Goal: Find specific page/section: Find specific page/section

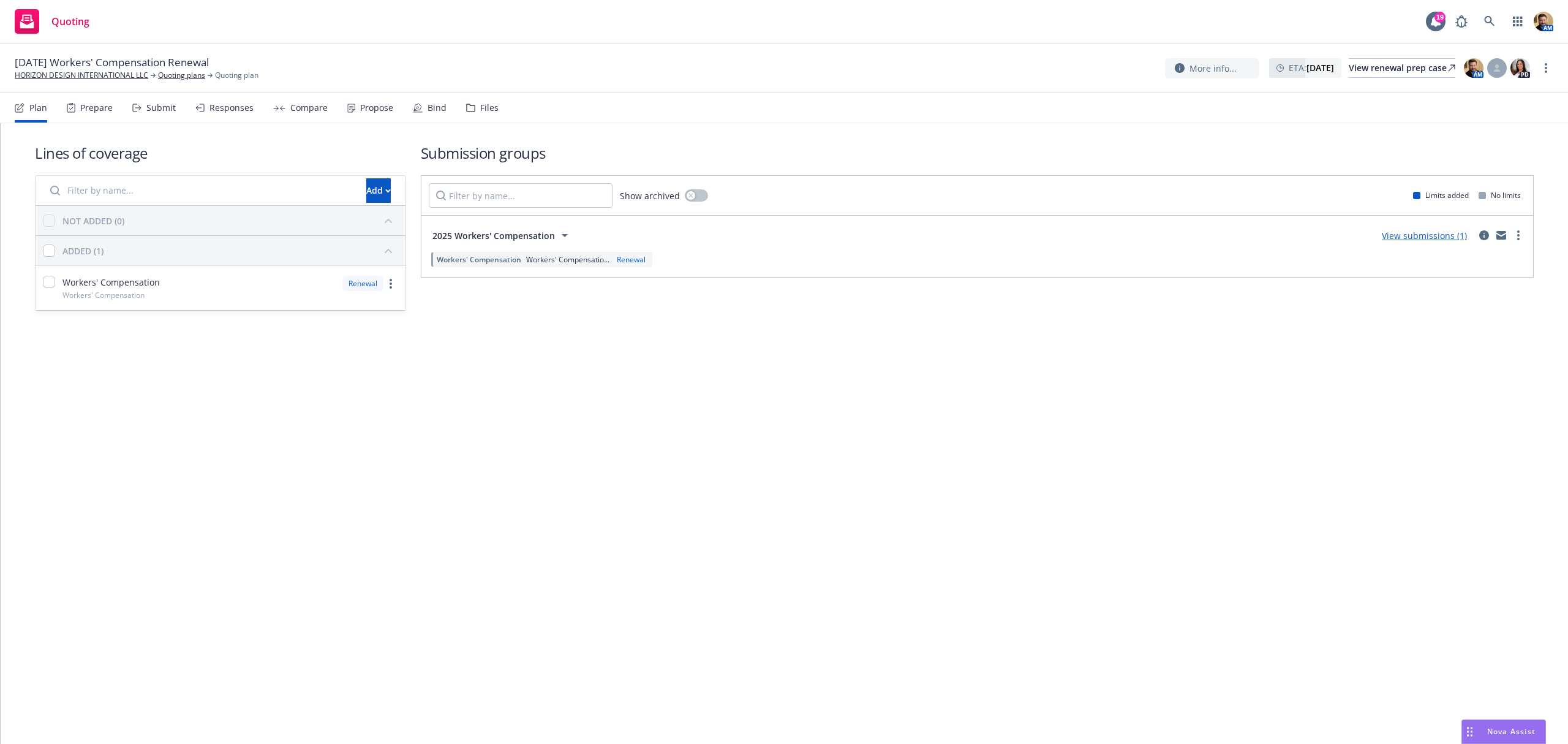
click at [157, 108] on div "Submit" at bounding box center [161, 107] width 30 height 10
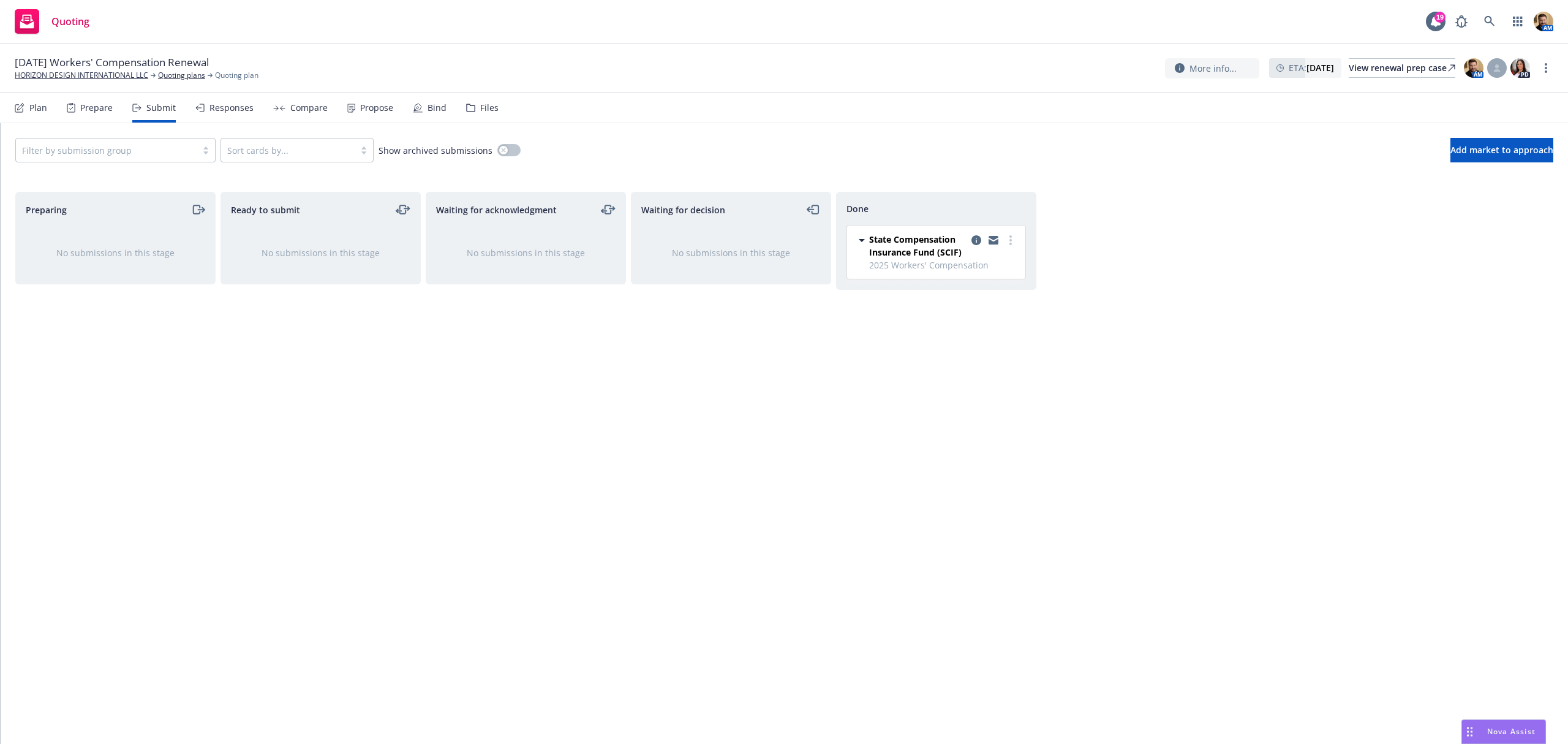
click at [310, 113] on div "Compare" at bounding box center [300, 107] width 54 height 30
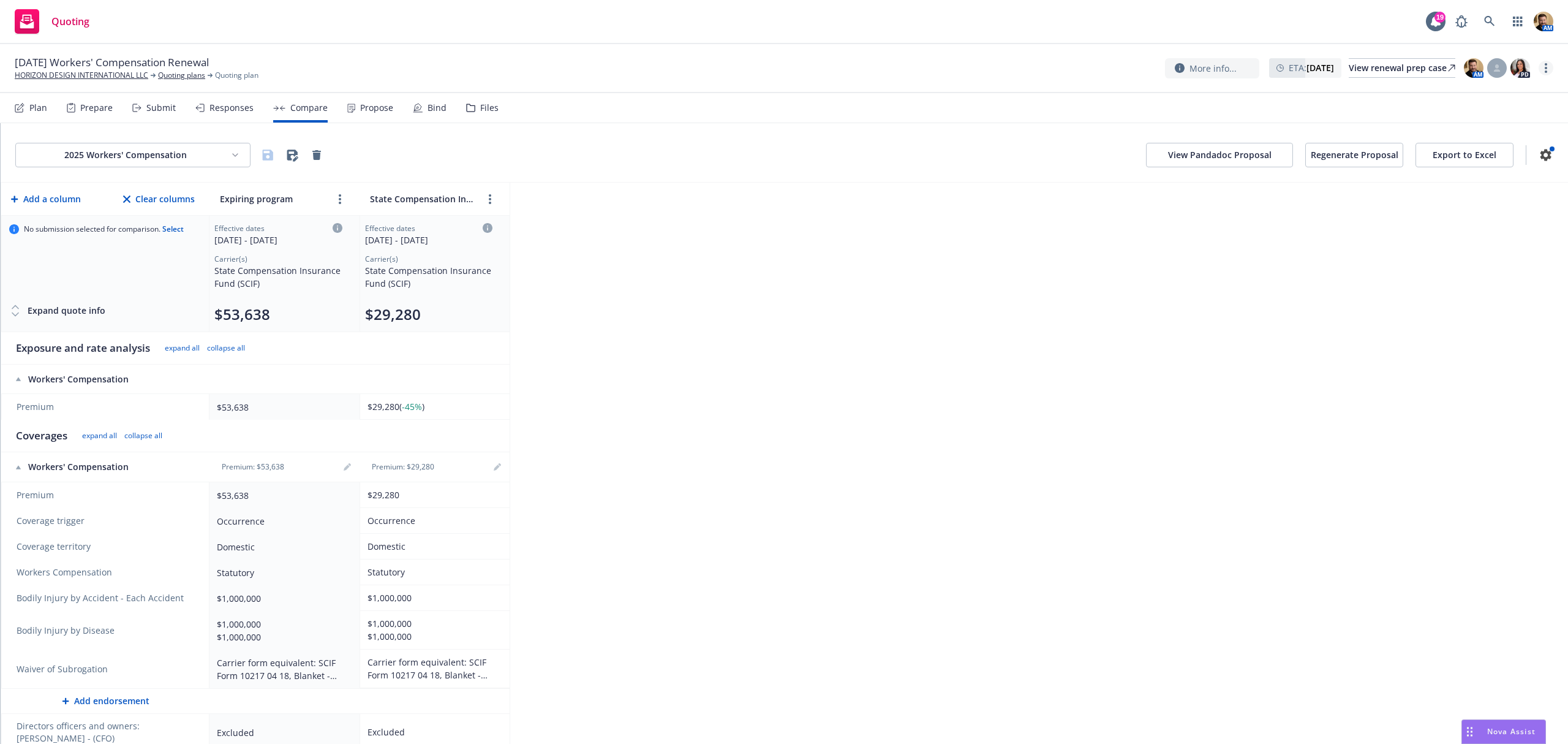
click at [1549, 64] on link "more" at bounding box center [1546, 68] width 14 height 14
click at [1513, 95] on link "Copy logging email" at bounding box center [1485, 94] width 136 height 25
click at [1486, 28] on link at bounding box center [1489, 21] width 25 height 25
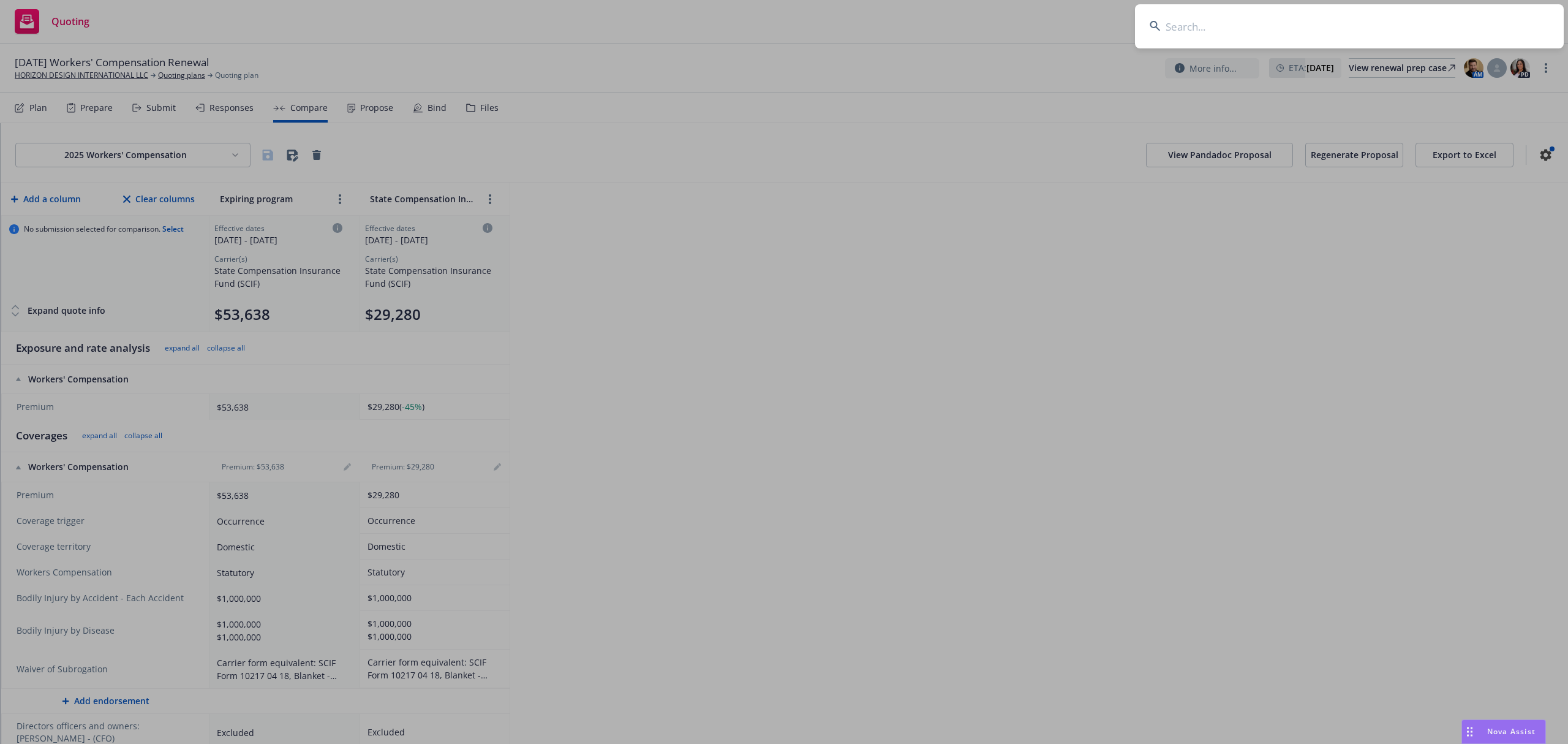
click at [1397, 25] on input at bounding box center [1349, 26] width 429 height 44
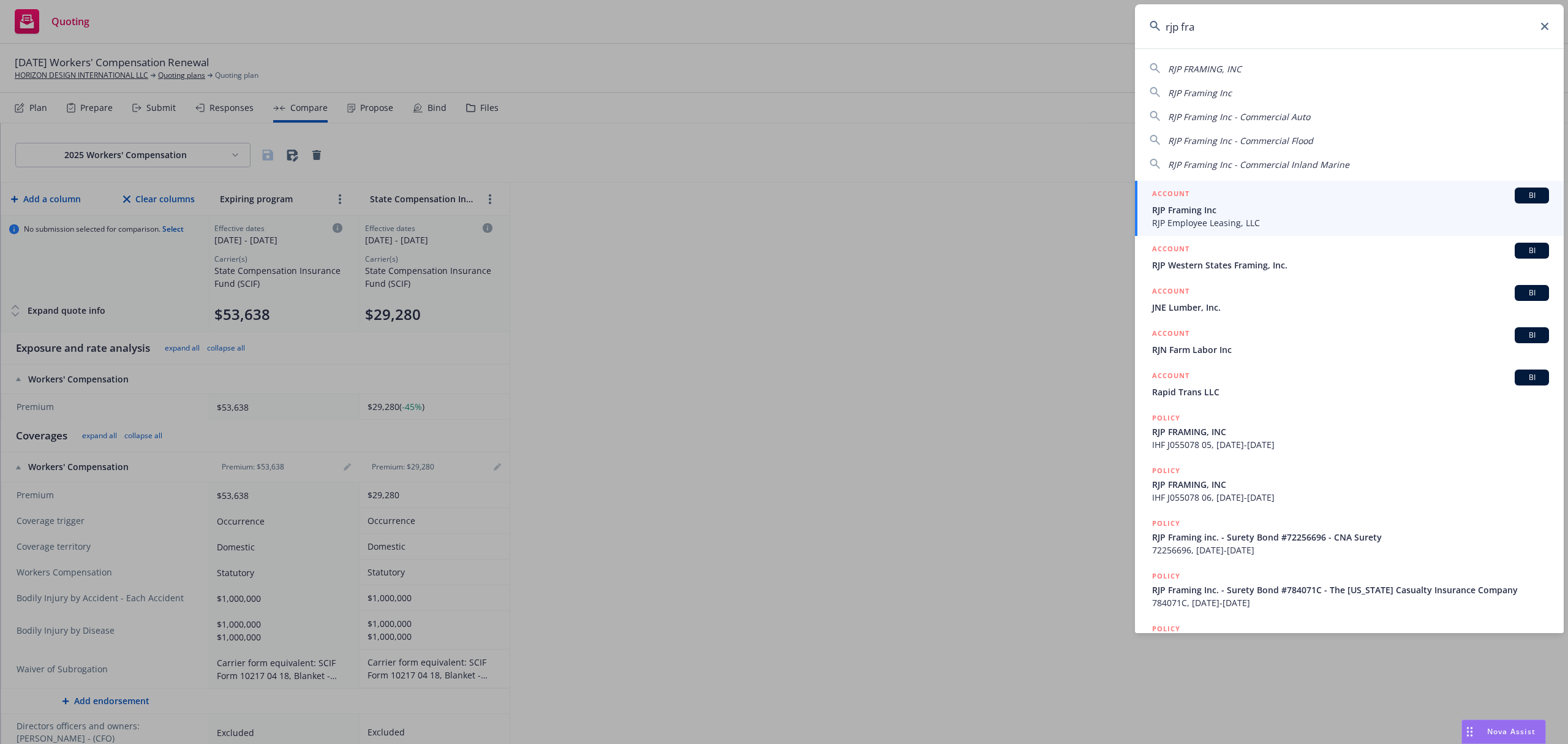
type input "rjp fra"
click at [1167, 227] on span "RJP Employee Leasing, LLC" at bounding box center [1350, 223] width 397 height 13
